Goal: Transaction & Acquisition: Purchase product/service

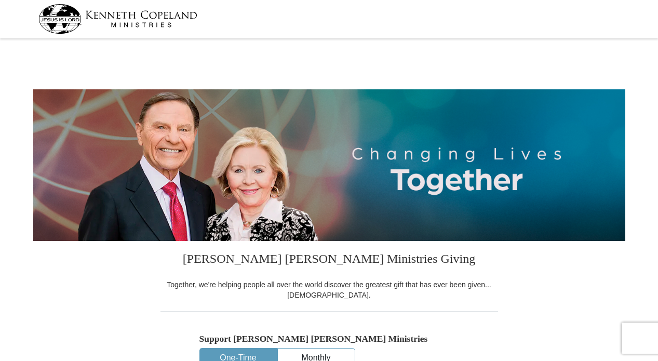
select select "TN"
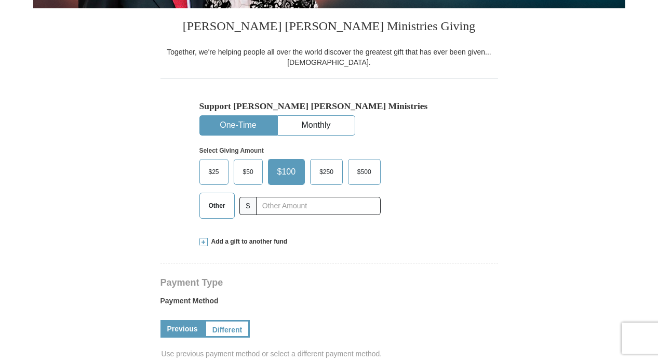
scroll to position [233, 0]
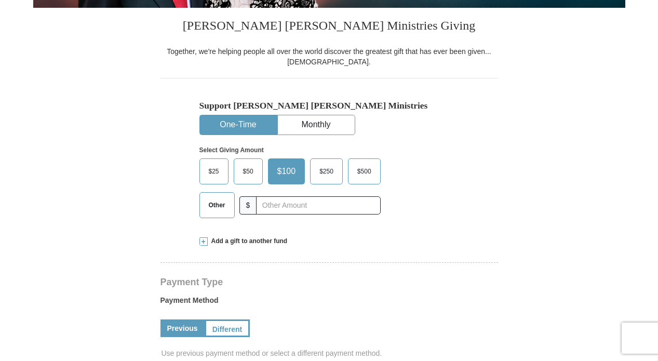
click at [253, 124] on button "One-Time" at bounding box center [238, 124] width 77 height 19
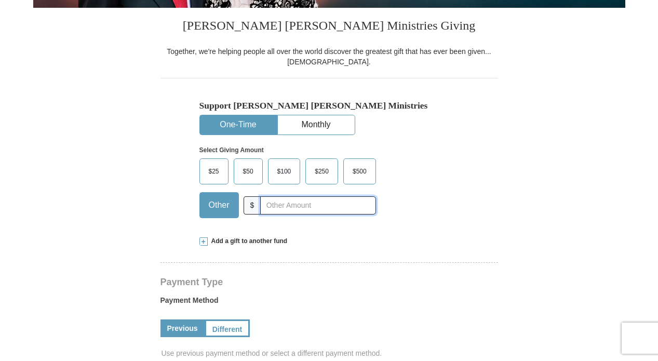
click at [270, 206] on input "text" at bounding box center [317, 205] width 115 height 18
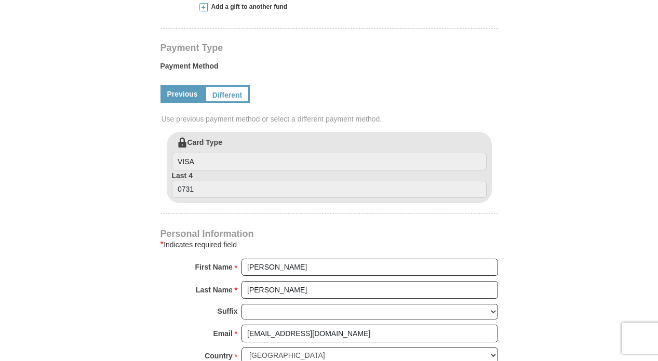
scroll to position [461, 0]
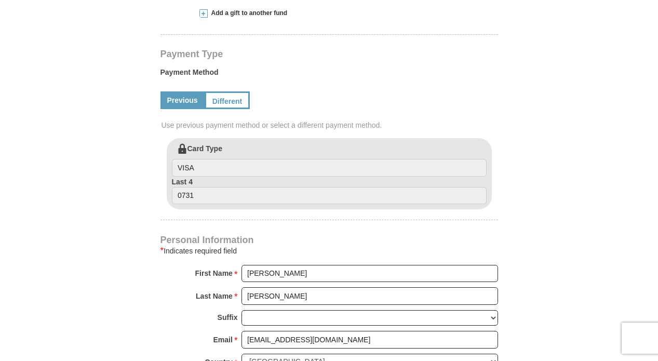
type input "1200."
click at [194, 192] on input "0731" at bounding box center [329, 196] width 315 height 18
click at [192, 191] on input "0731" at bounding box center [329, 196] width 315 height 18
click at [193, 197] on input "0731" at bounding box center [329, 196] width 315 height 18
click at [225, 100] on link "Different" at bounding box center [227, 100] width 44 height 18
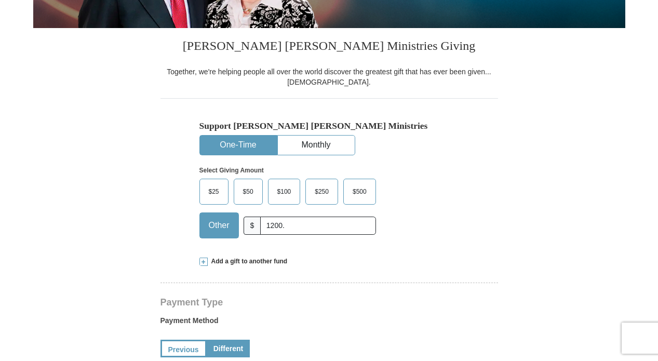
scroll to position [218, 0]
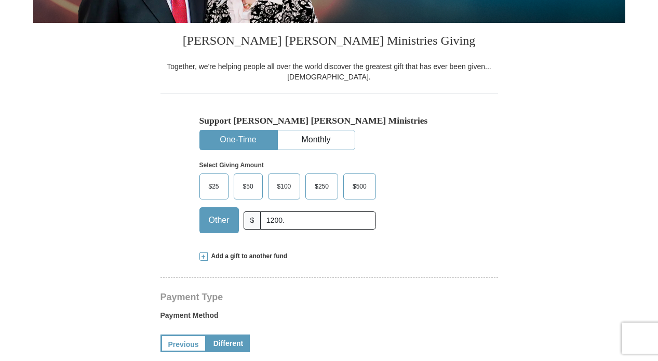
click at [252, 257] on span "Add a gift to another fund" at bounding box center [248, 256] width 80 height 9
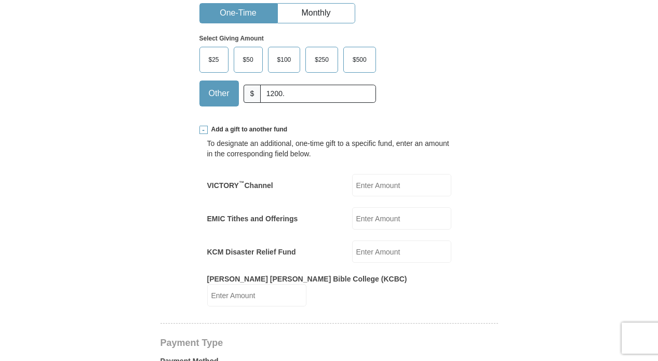
scroll to position [346, 0]
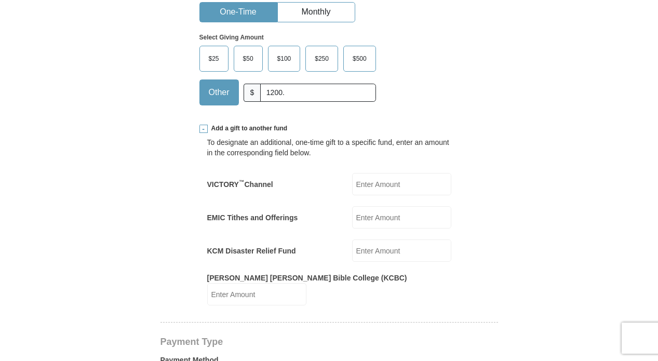
click at [202, 128] on span at bounding box center [203, 129] width 8 height 8
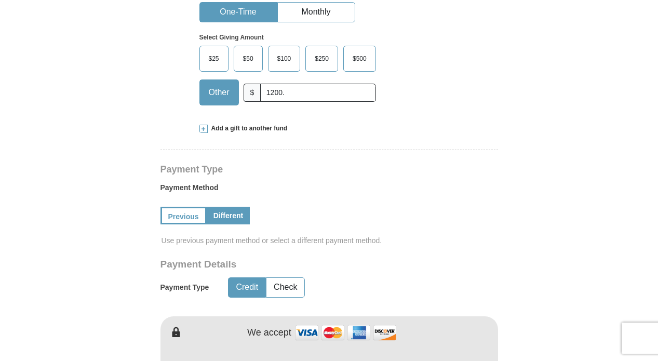
click at [204, 129] on span at bounding box center [203, 129] width 8 height 8
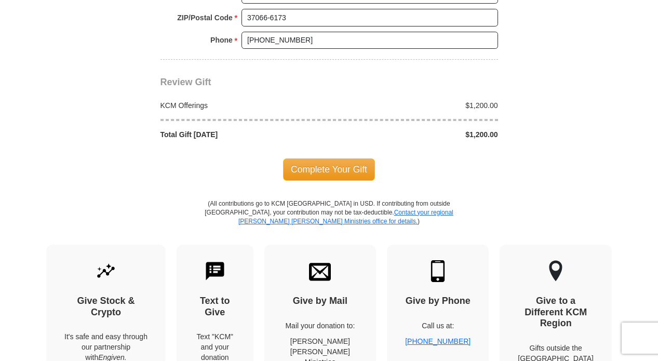
scroll to position [1194, 0]
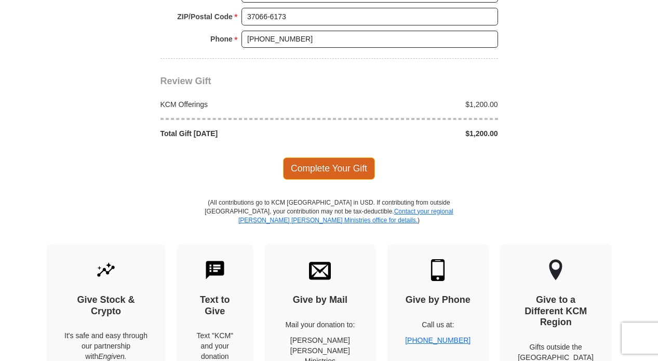
click at [326, 157] on span "Complete Your Gift" at bounding box center [329, 168] width 92 height 22
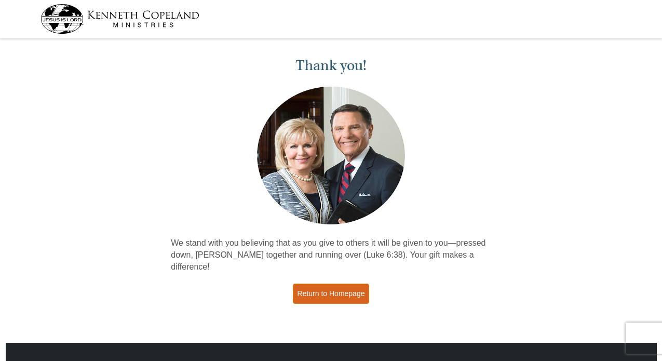
click at [335, 284] on link "Return to Homepage" at bounding box center [331, 294] width 77 height 20
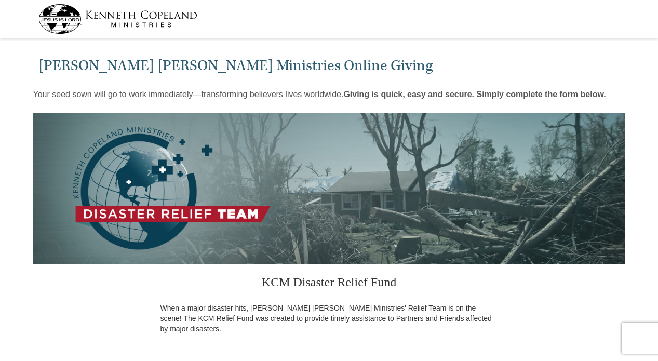
select select "TN"
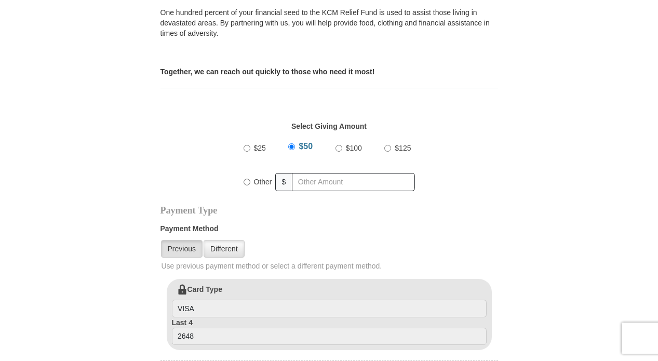
scroll to position [309, 0]
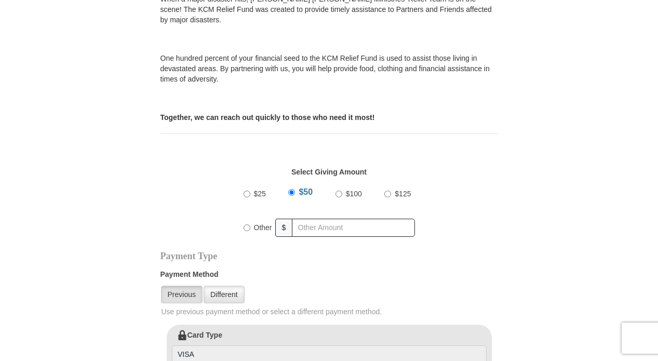
click at [244, 224] on input "Other" at bounding box center [247, 227] width 7 height 7
radio input "true"
type input "500.00"
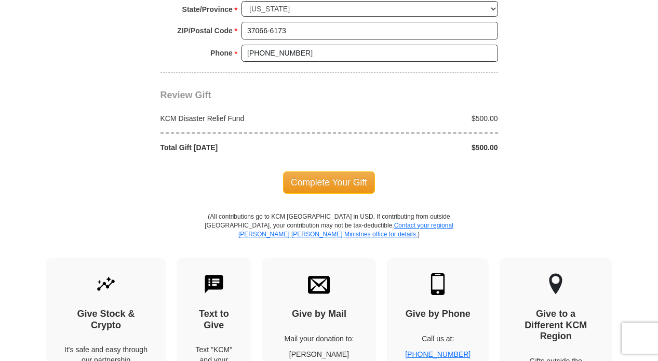
scroll to position [950, 0]
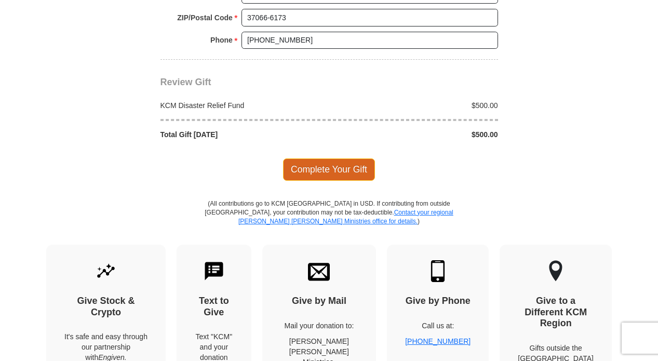
click at [314, 158] on span "Complete Your Gift" at bounding box center [329, 169] width 92 height 22
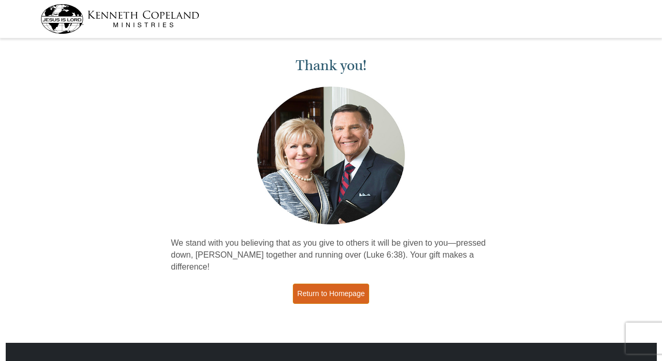
click at [344, 284] on link "Return to Homepage" at bounding box center [331, 294] width 77 height 20
